Goal: Find specific page/section: Find specific page/section

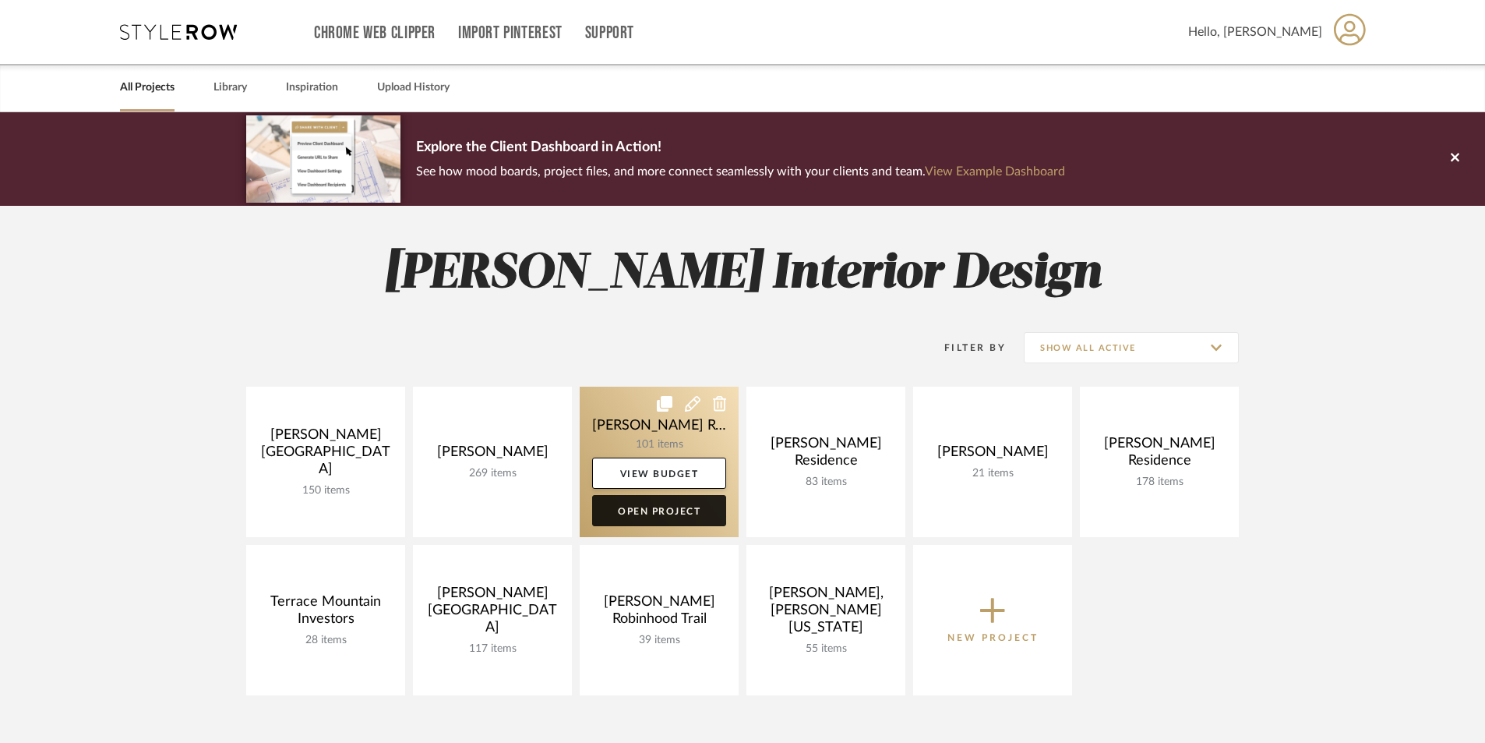
click at [678, 512] on link "Open Project" at bounding box center [659, 510] width 134 height 31
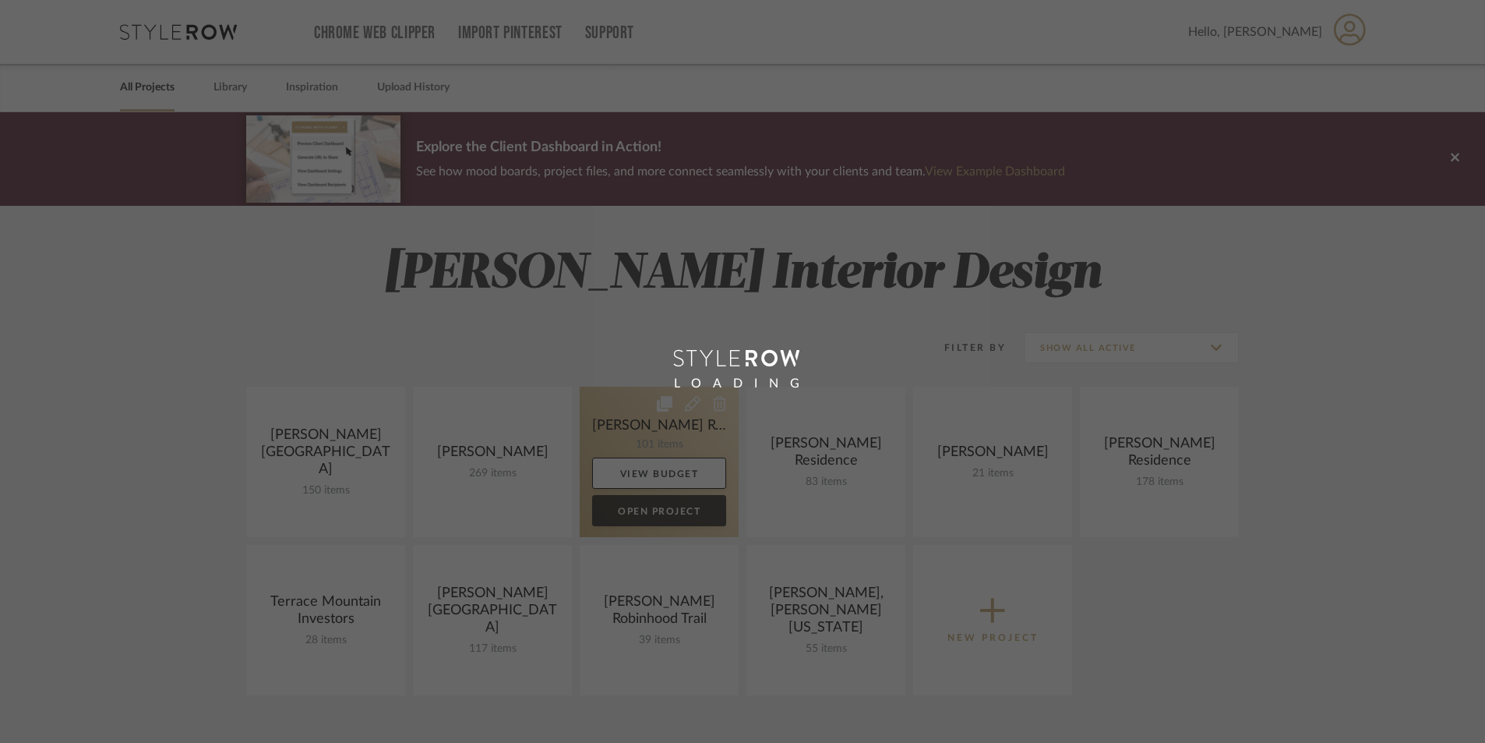
click at [678, 512] on div "Chrome Web Clipper Import Pinterest Support All Projects Library Inspiration Up…" at bounding box center [742, 599] width 1485 height 1198
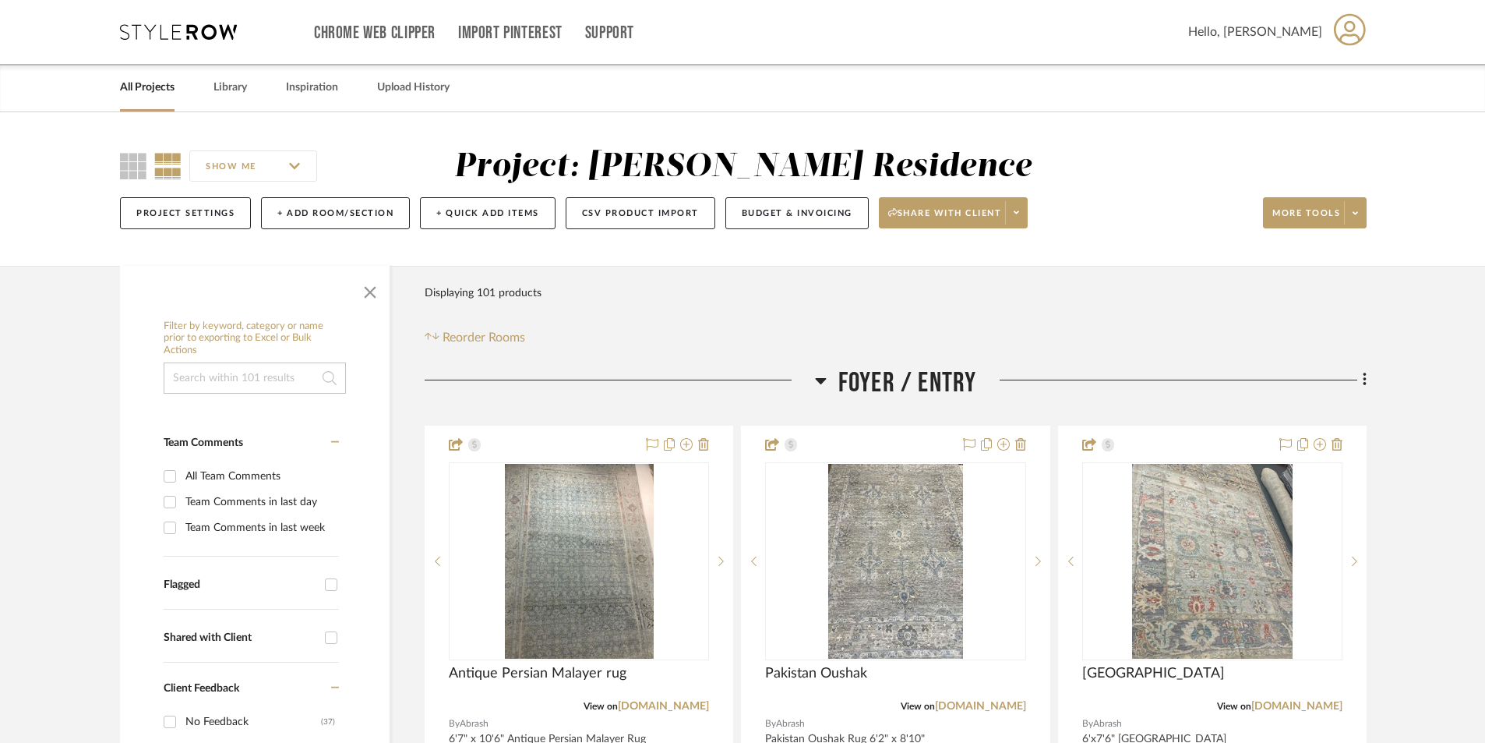
click at [379, 291] on span "button" at bounding box center [369, 288] width 37 height 37
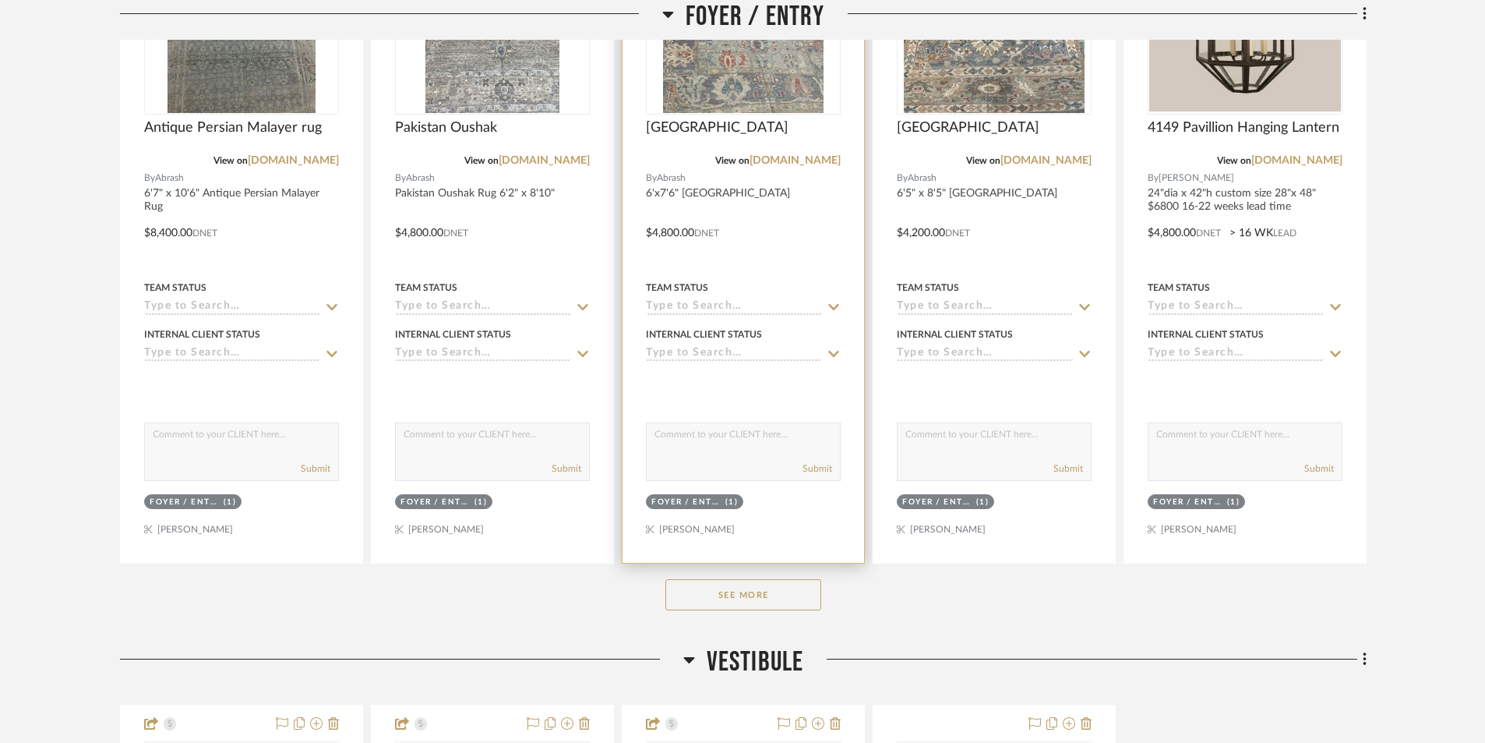
scroll to position [779, 0]
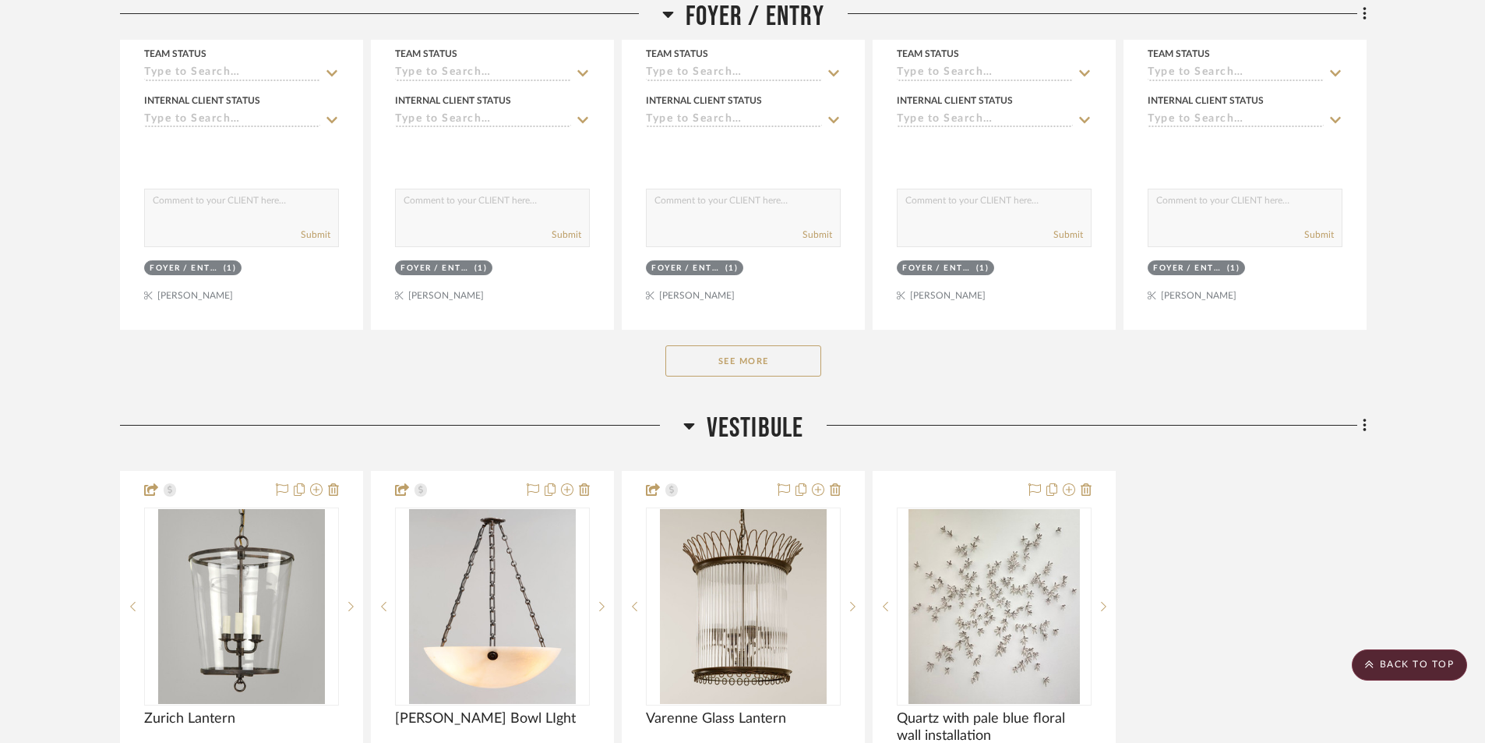
click at [743, 364] on button "See More" at bounding box center [743, 360] width 156 height 31
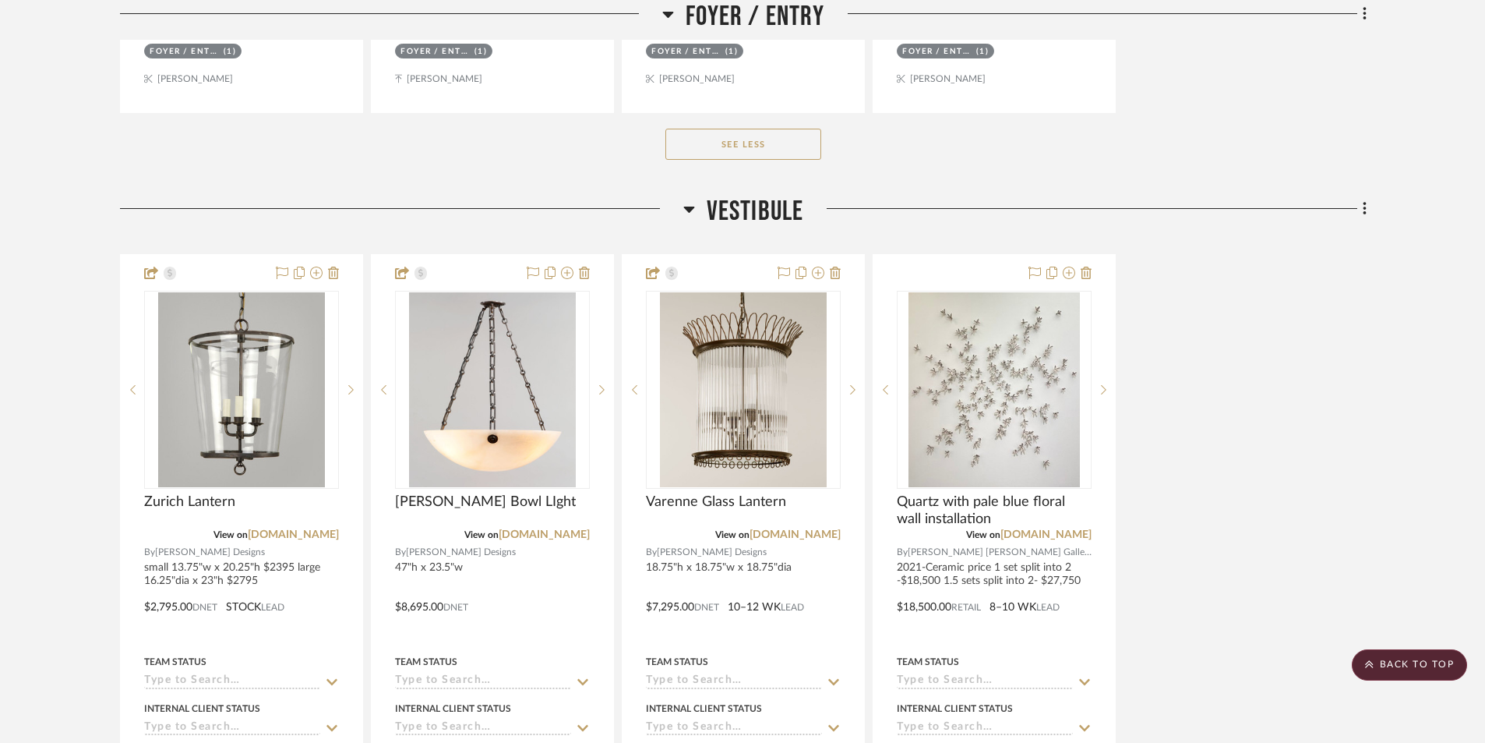
scroll to position [1714, 0]
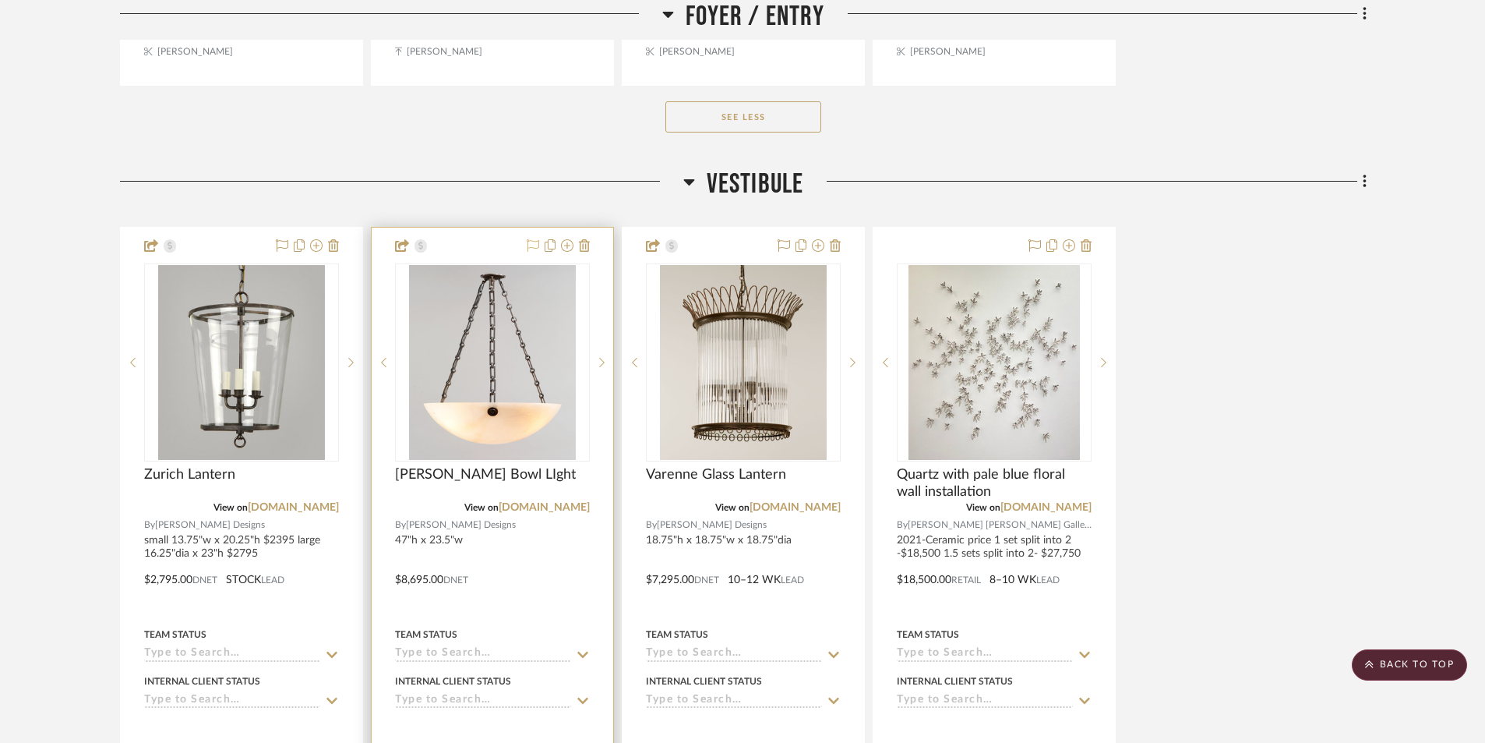
click at [530, 249] on icon at bounding box center [533, 245] width 12 height 12
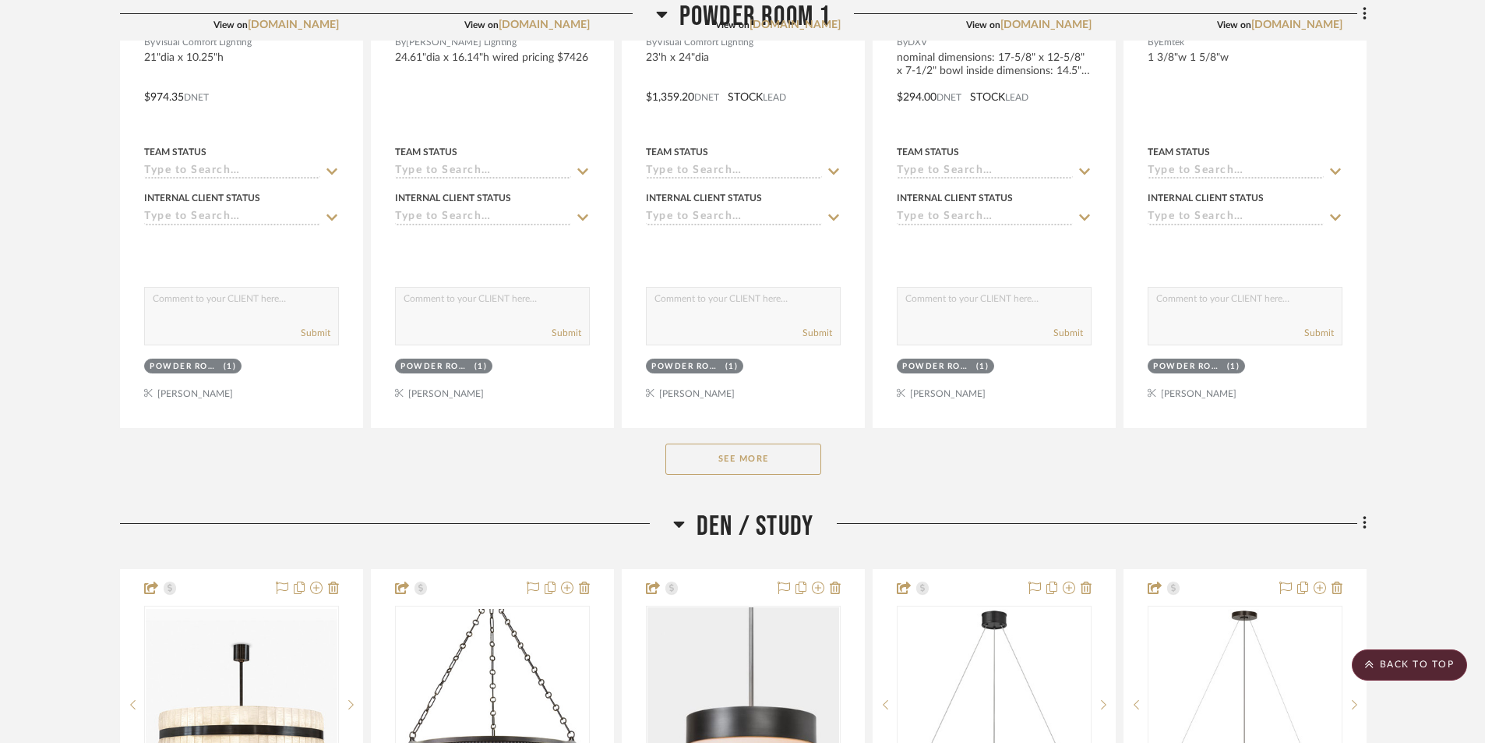
scroll to position [2961, 0]
click at [788, 458] on button "See More" at bounding box center [743, 457] width 156 height 31
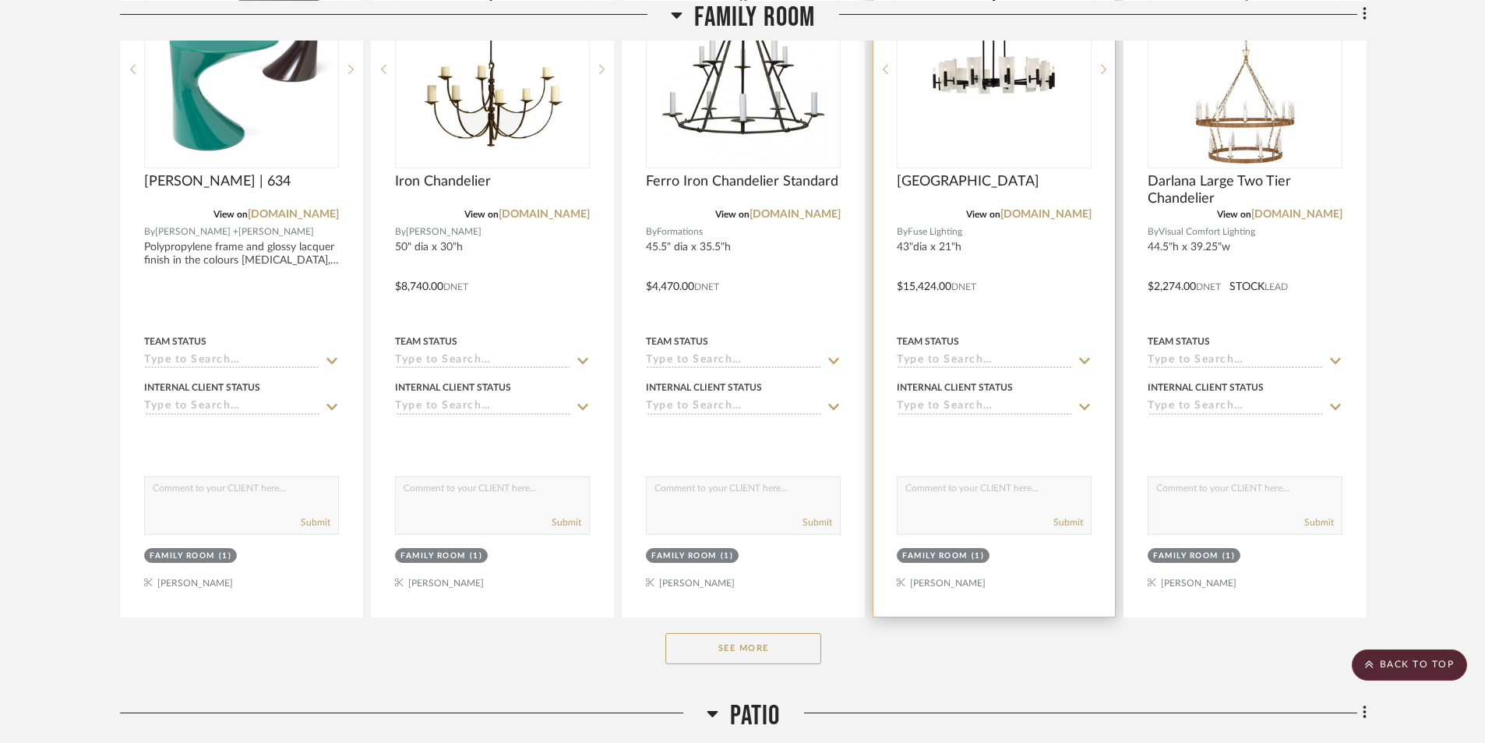
scroll to position [7091, 0]
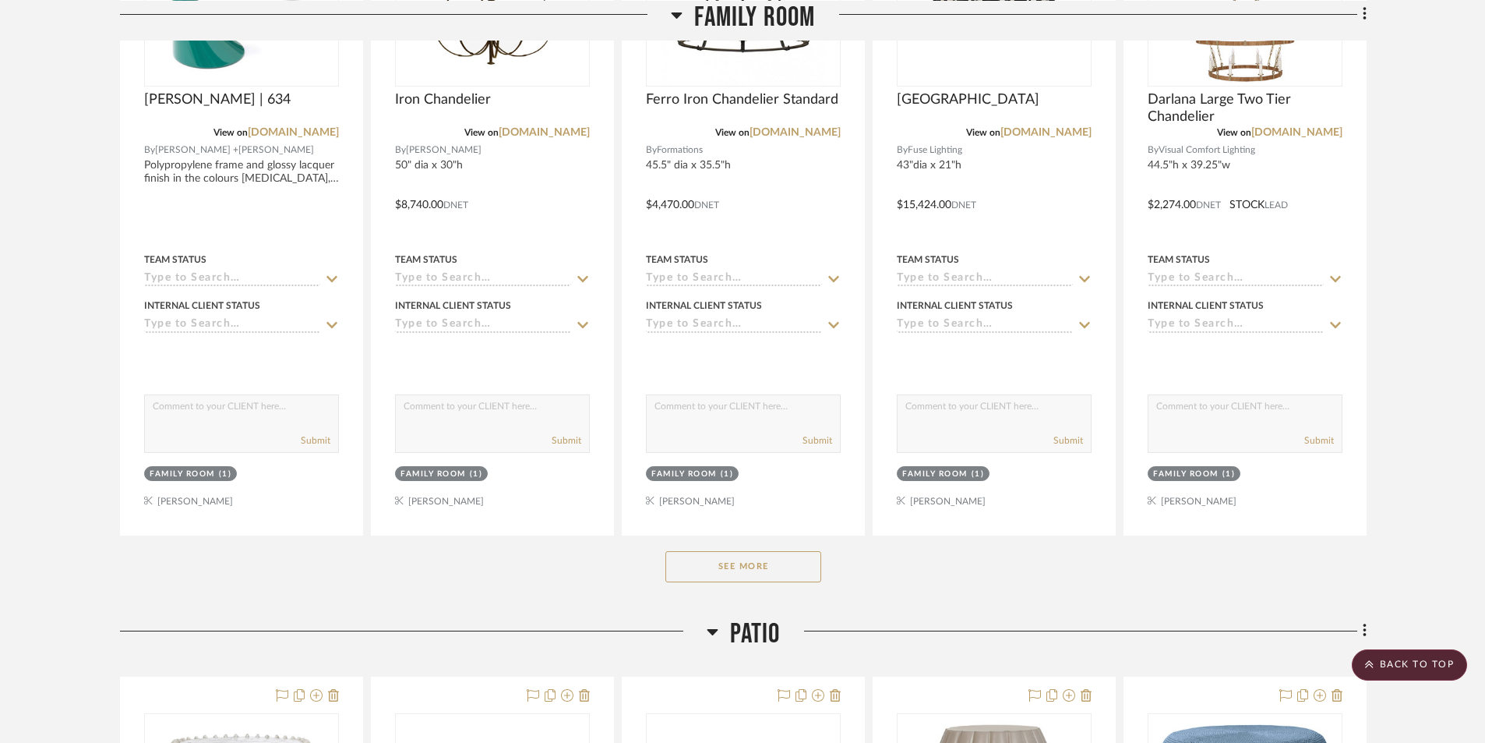
click at [754, 571] on button "See More" at bounding box center [743, 566] width 156 height 31
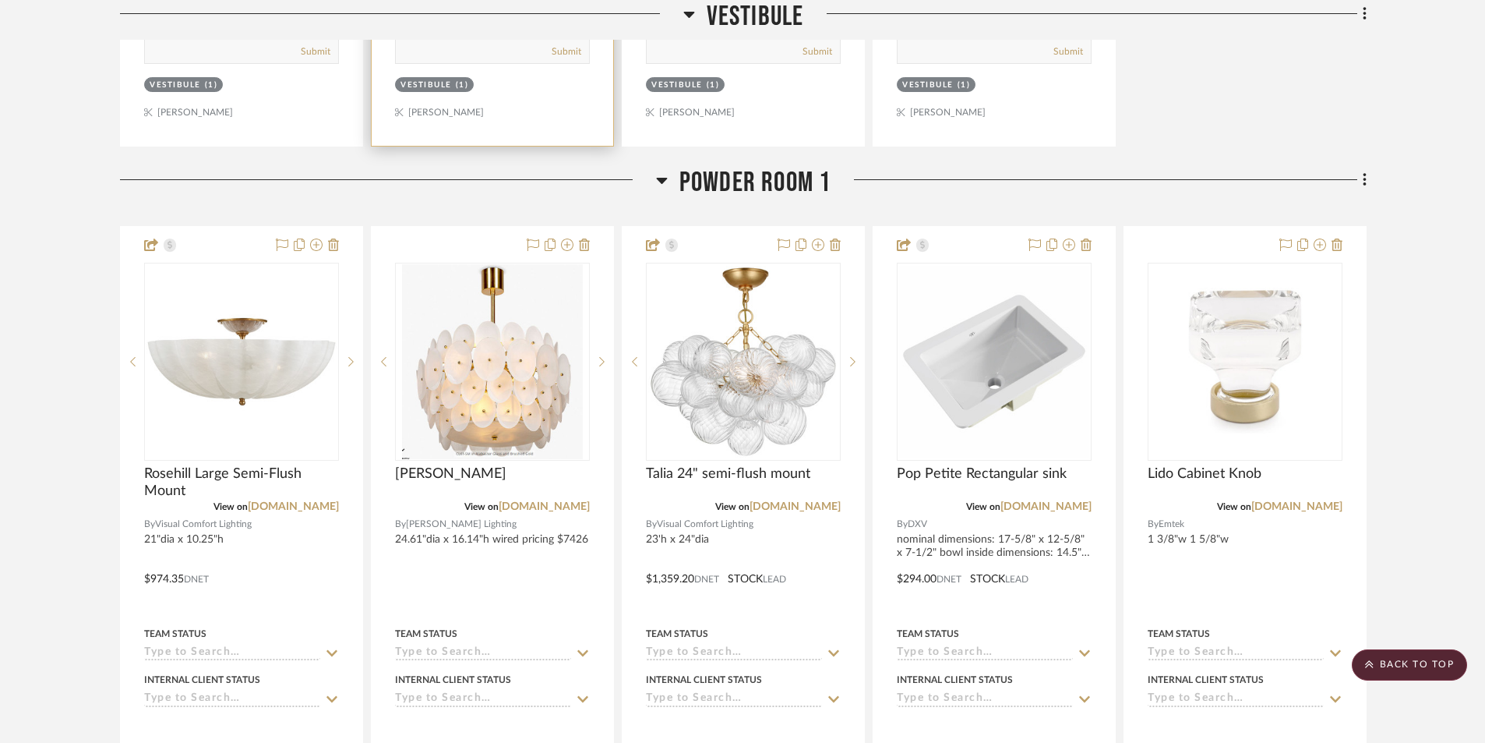
scroll to position [2379, 0]
